Goal: Communication & Community: Answer question/provide support

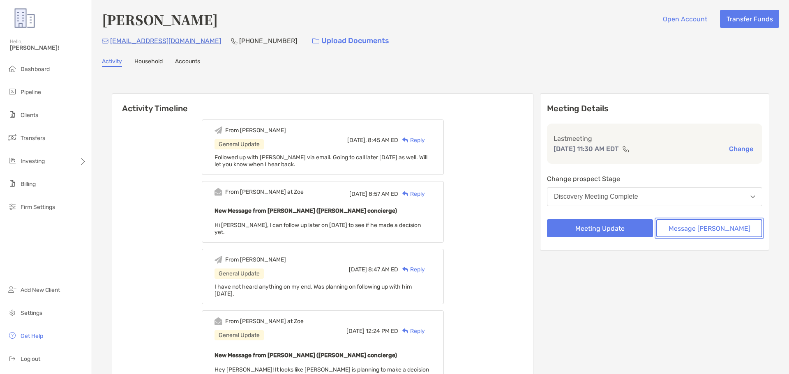
click at [686, 226] on button "Message [PERSON_NAME]" at bounding box center [709, 228] width 106 height 18
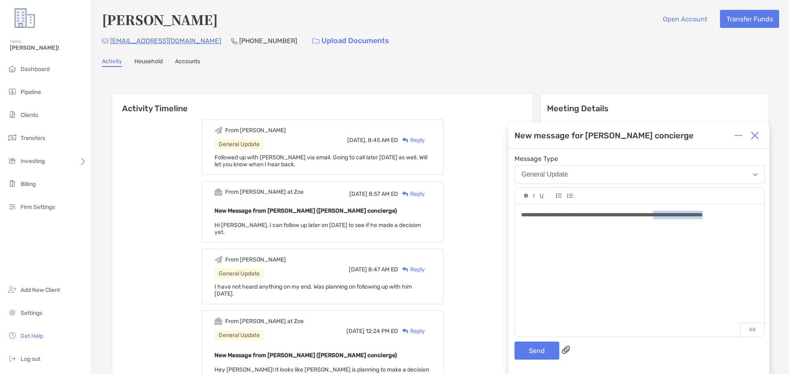
drag, startPoint x: 696, startPoint y: 215, endPoint x: 758, endPoint y: 221, distance: 62.3
click at [758, 221] on div "**********" at bounding box center [639, 266] width 249 height 125
click at [757, 219] on div "**********" at bounding box center [639, 215] width 237 height 9
click at [580, 347] on div "Send" at bounding box center [640, 351] width 250 height 18
click at [542, 349] on button "Send" at bounding box center [537, 351] width 45 height 18
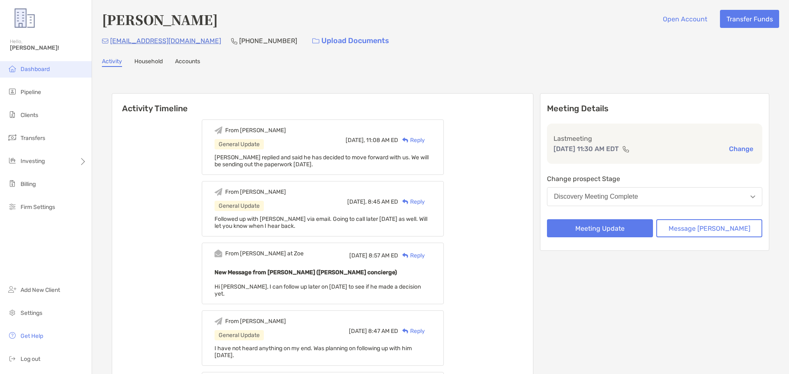
click at [32, 65] on li "Dashboard" at bounding box center [46, 69] width 92 height 16
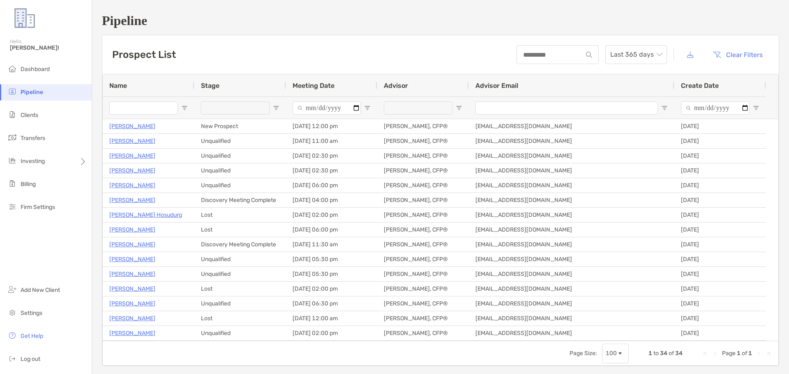
scroll to position [37, 0]
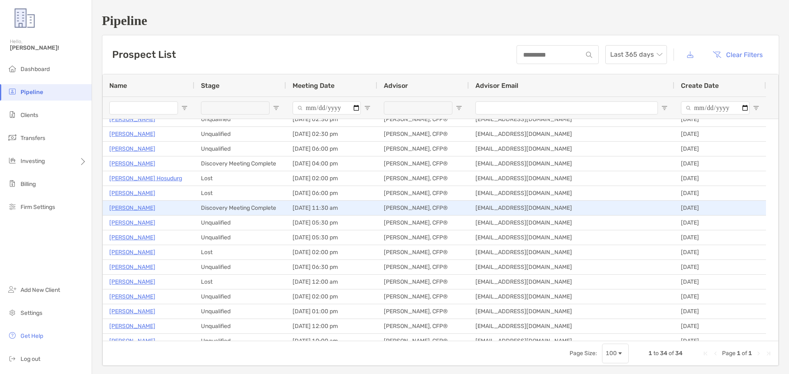
click at [131, 207] on p "[PERSON_NAME]" at bounding box center [132, 208] width 46 height 10
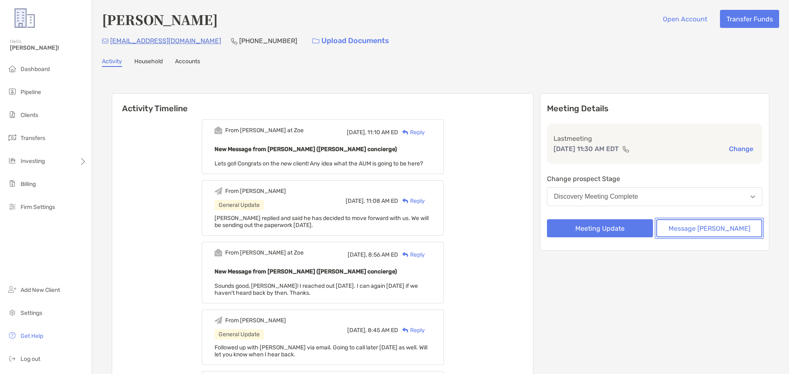
click at [679, 226] on button "Message [PERSON_NAME]" at bounding box center [709, 228] width 106 height 18
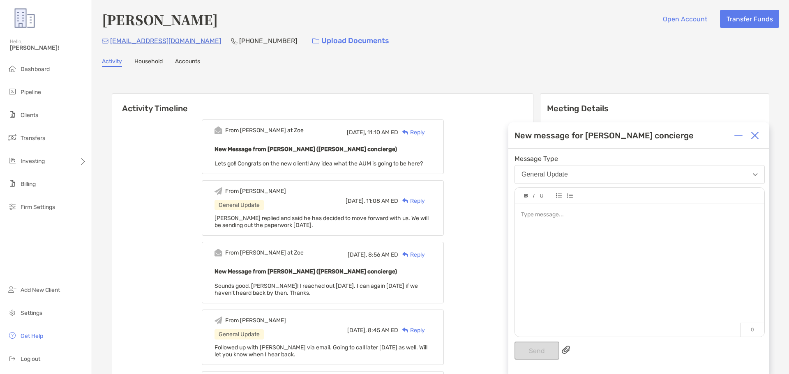
click at [534, 215] on div at bounding box center [639, 215] width 237 height 9
drag, startPoint x: 587, startPoint y: 216, endPoint x: 477, endPoint y: 217, distance: 110.6
copy span "**********"
click at [425, 133] on div "Reply" at bounding box center [411, 132] width 27 height 9
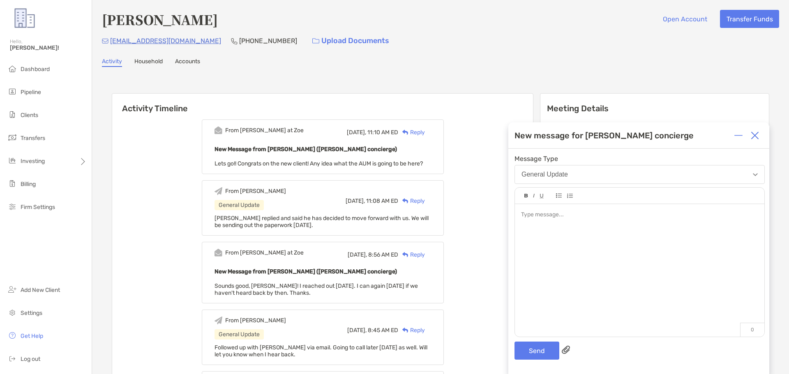
click at [560, 219] on div at bounding box center [639, 215] width 237 height 9
click at [755, 139] on img at bounding box center [755, 136] width 8 height 8
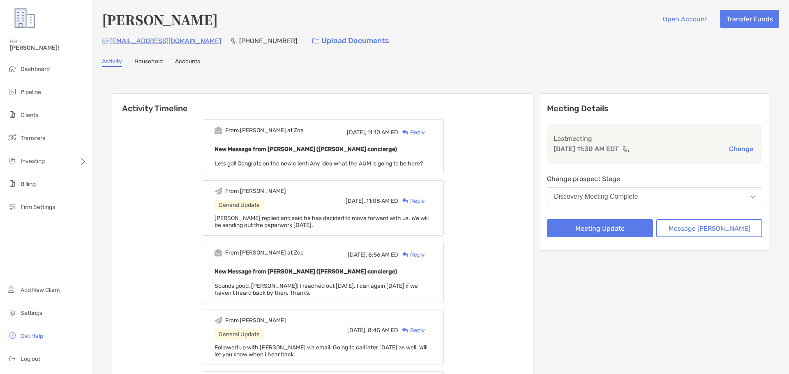
click at [409, 131] on img at bounding box center [405, 132] width 6 height 5
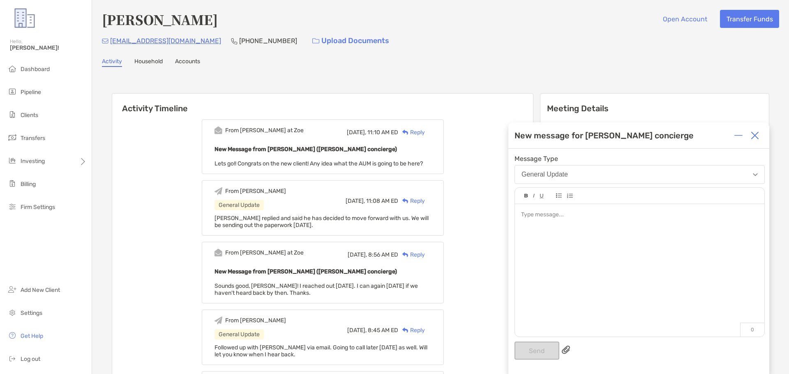
click at [590, 249] on div at bounding box center [639, 266] width 249 height 125
click at [533, 354] on button "Send" at bounding box center [537, 351] width 45 height 18
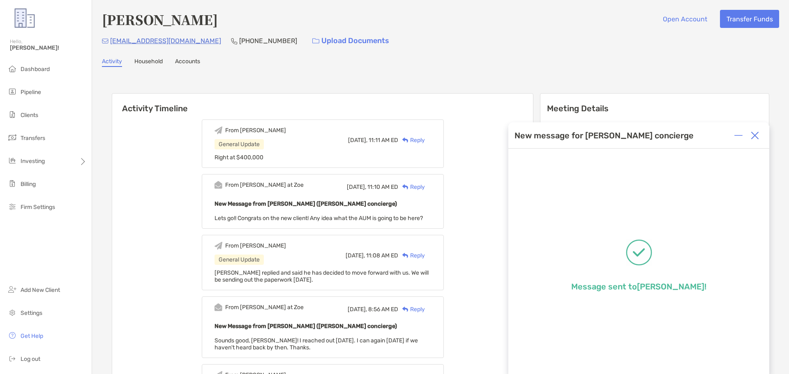
click at [758, 136] on img at bounding box center [755, 136] width 8 height 8
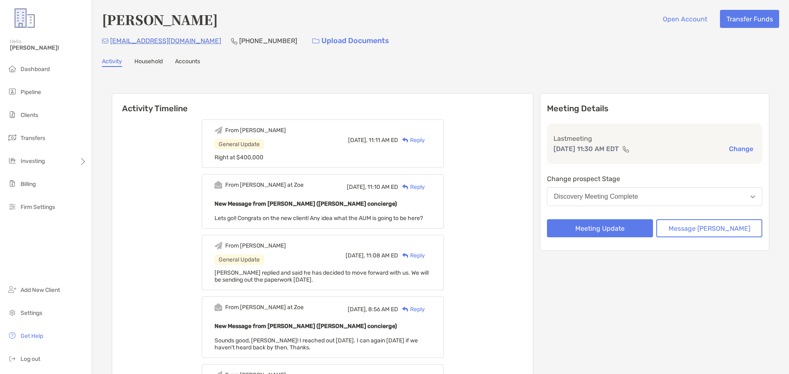
click at [721, 201] on button "Discovery Meeting Complete" at bounding box center [654, 196] width 215 height 19
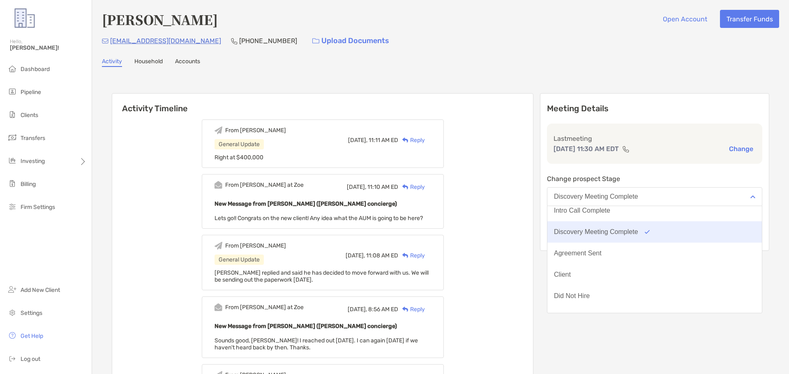
scroll to position [28, 0]
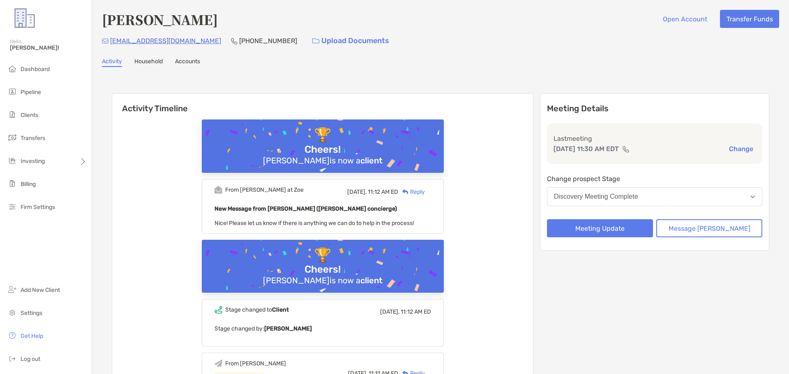
click at [425, 191] on div "Reply" at bounding box center [411, 192] width 27 height 9
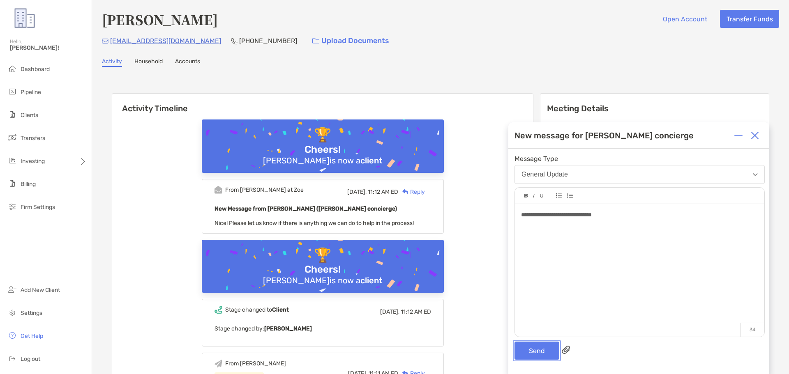
click at [539, 350] on button "Send" at bounding box center [537, 351] width 45 height 18
